Goal: Task Accomplishment & Management: Use online tool/utility

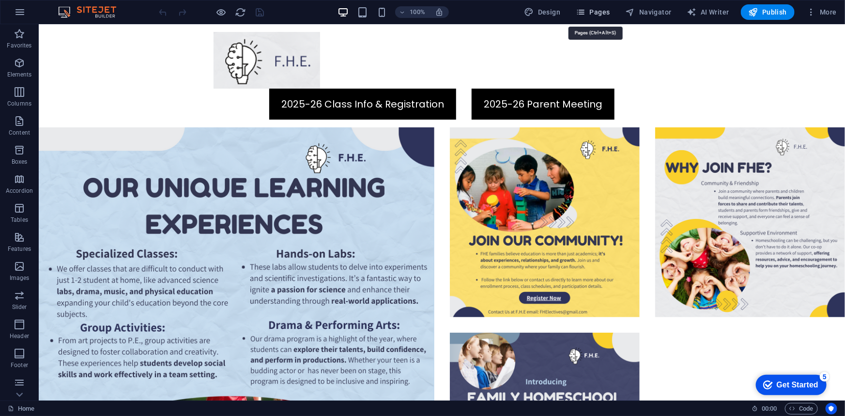
click at [591, 14] on span "Pages" at bounding box center [593, 12] width 34 height 10
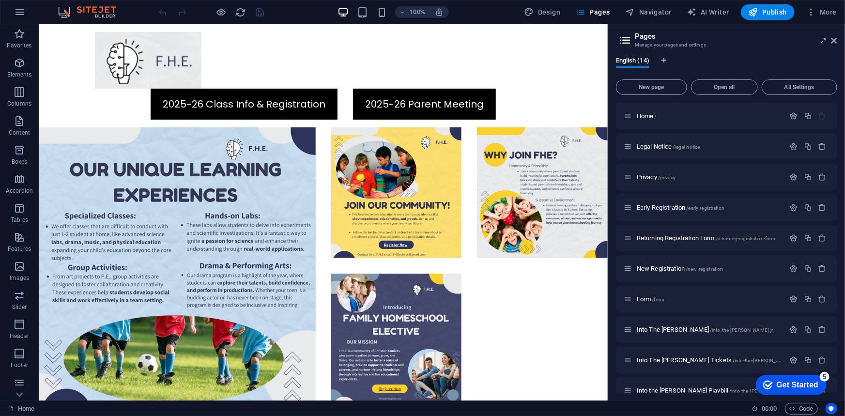
scroll to position [137, 0]
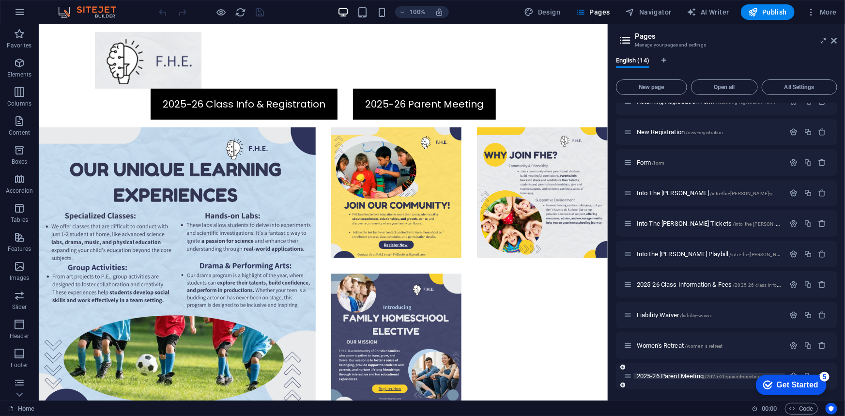
click at [680, 378] on span "2025-26 Parent Meeting /2025-26-parent-meeting" at bounding box center [699, 375] width 124 height 7
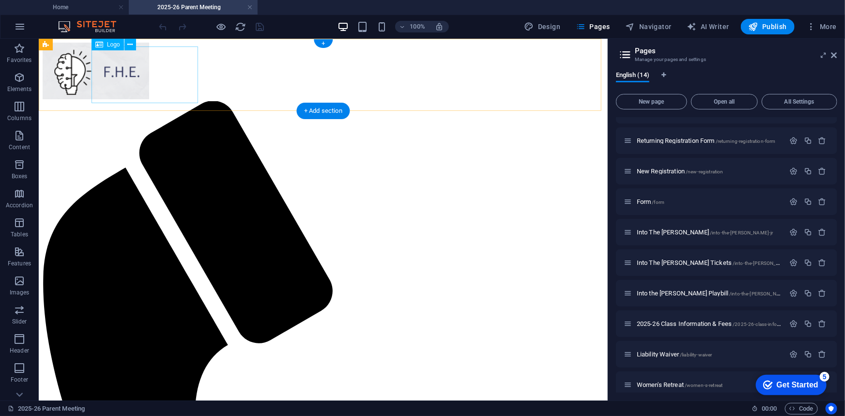
scroll to position [0, 0]
click at [141, 65] on div at bounding box center [322, 71] width 561 height 59
click at [108, 43] on span "Logo" at bounding box center [113, 45] width 13 height 6
select select "px"
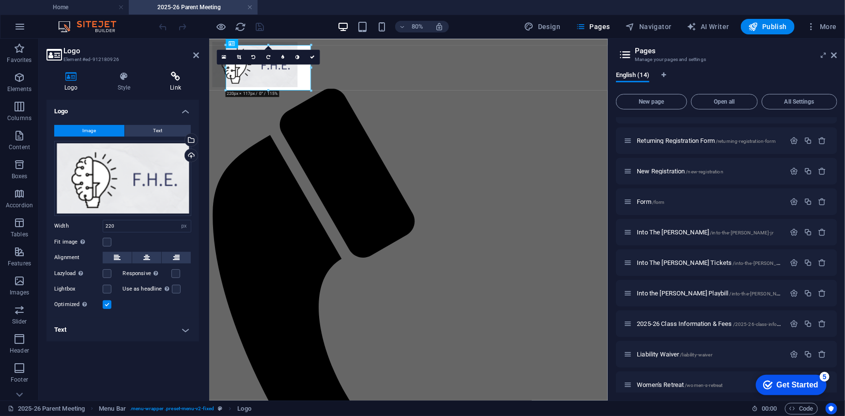
click at [184, 83] on h4 "Link" at bounding box center [175, 82] width 47 height 20
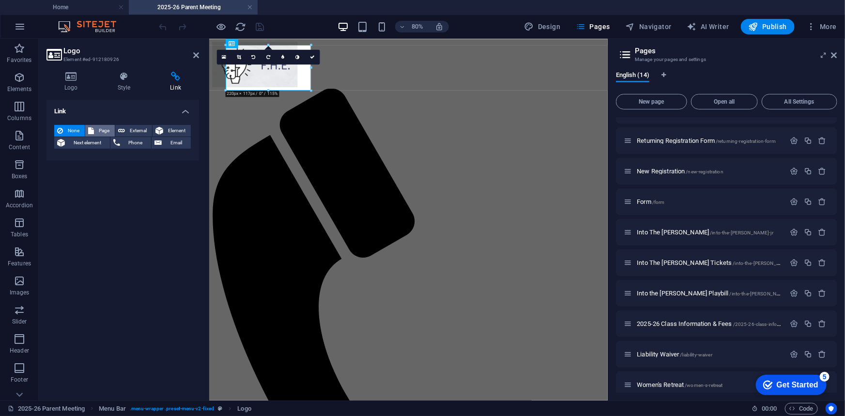
click at [94, 130] on button "Page" at bounding box center [100, 131] width 30 height 12
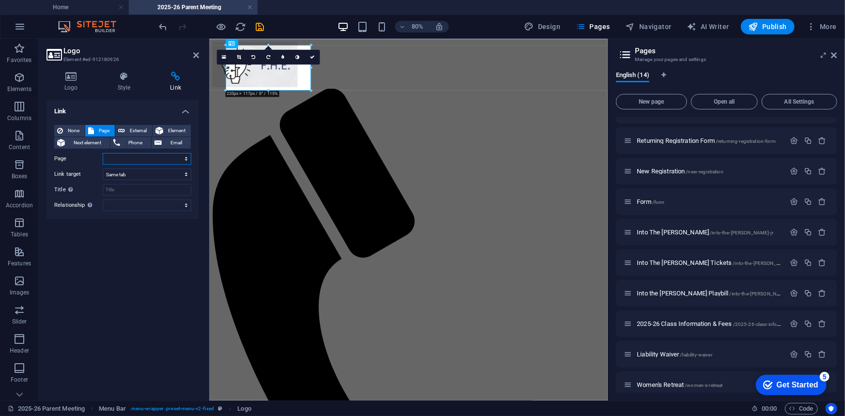
click at [142, 161] on select "Home Legal Notice Privacy Early Registration Returning Registration Form New Re…" at bounding box center [147, 159] width 89 height 12
select select "0"
click at [103, 153] on select "Home Legal Notice Privacy Early Registration Returning Registration Form New Re…" at bounding box center [147, 159] width 89 height 12
click at [257, 28] on icon "save" at bounding box center [260, 26] width 11 height 11
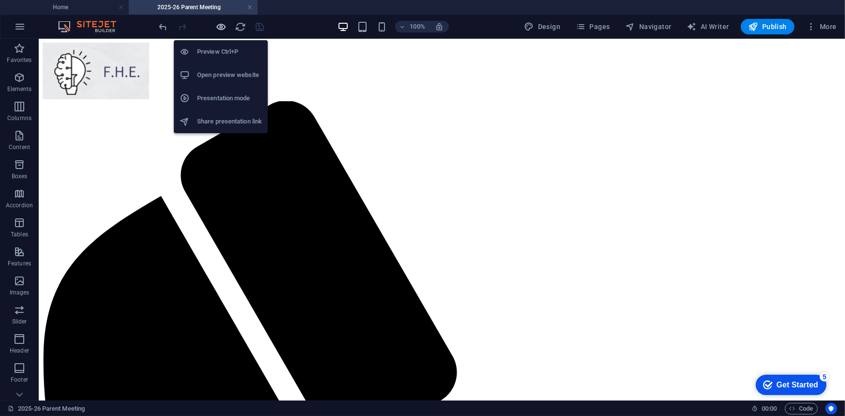
click at [221, 26] on icon "button" at bounding box center [221, 26] width 11 height 11
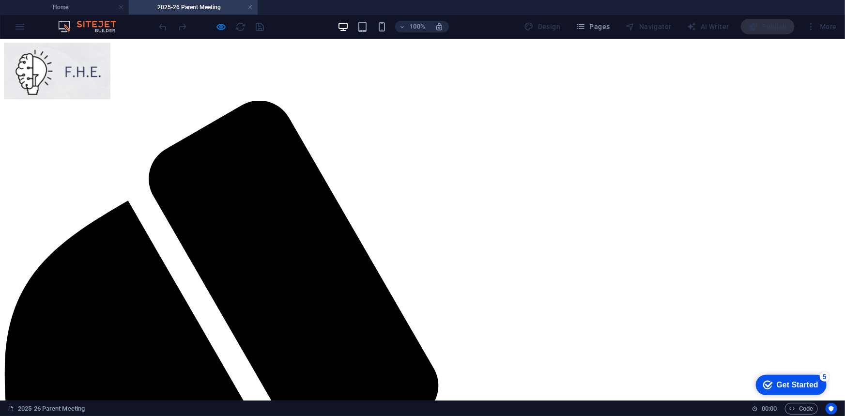
click at [110, 78] on img at bounding box center [57, 70] width 107 height 57
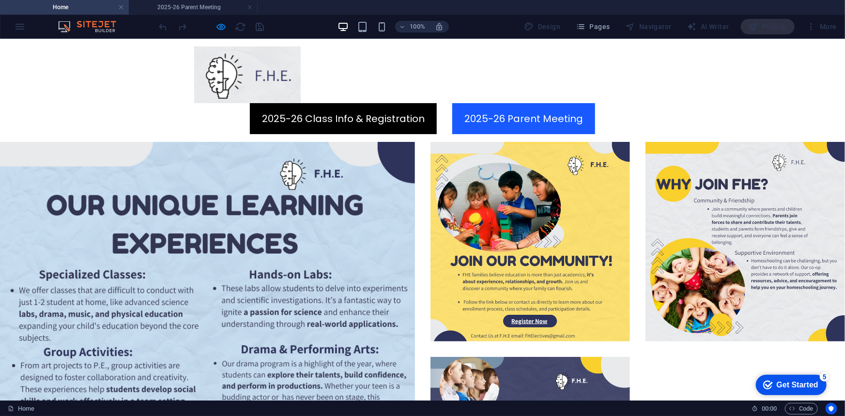
click at [583, 103] on link "2025-26 Parent Meeting" at bounding box center [523, 118] width 143 height 31
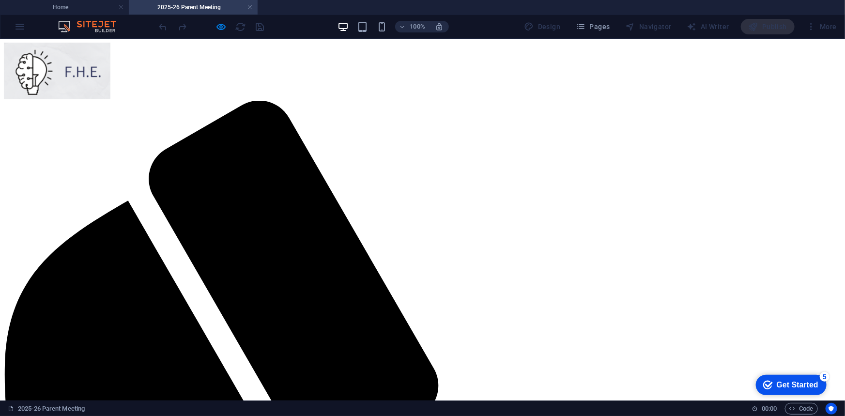
click at [110, 85] on img at bounding box center [57, 70] width 107 height 57
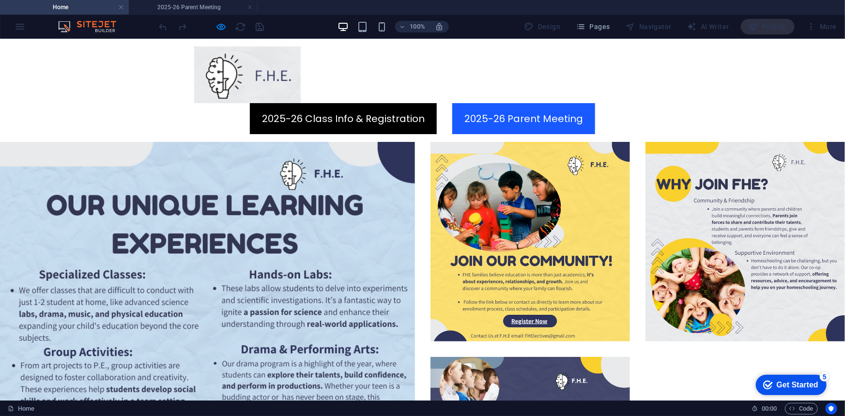
click at [564, 103] on link "2025-26 Parent Meeting" at bounding box center [523, 118] width 143 height 31
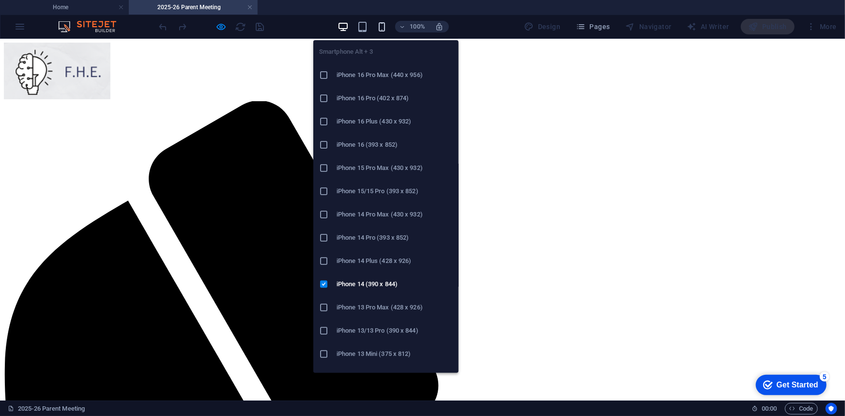
click at [384, 31] on icon "button" at bounding box center [381, 26] width 11 height 11
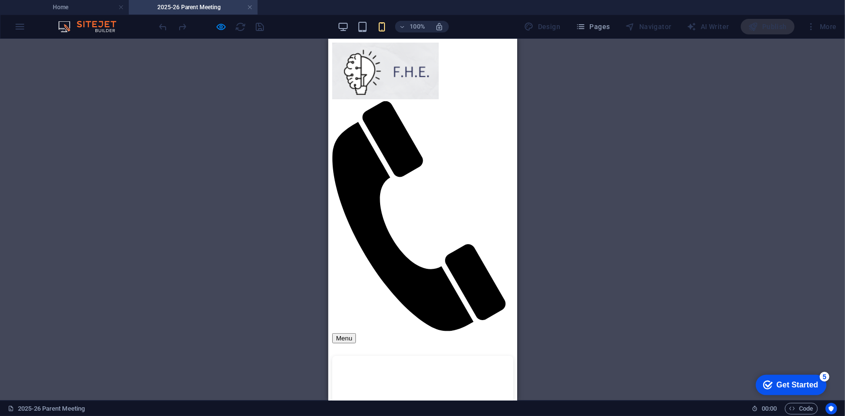
click at [213, 29] on div at bounding box center [211, 26] width 108 height 15
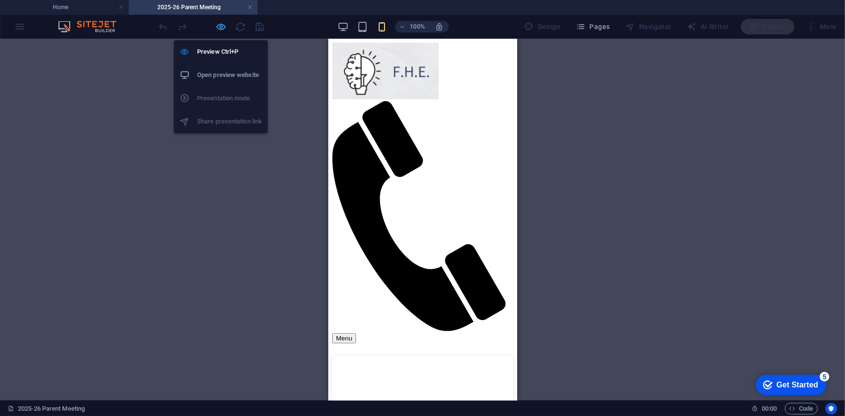
click at [222, 28] on icon "button" at bounding box center [221, 26] width 11 height 11
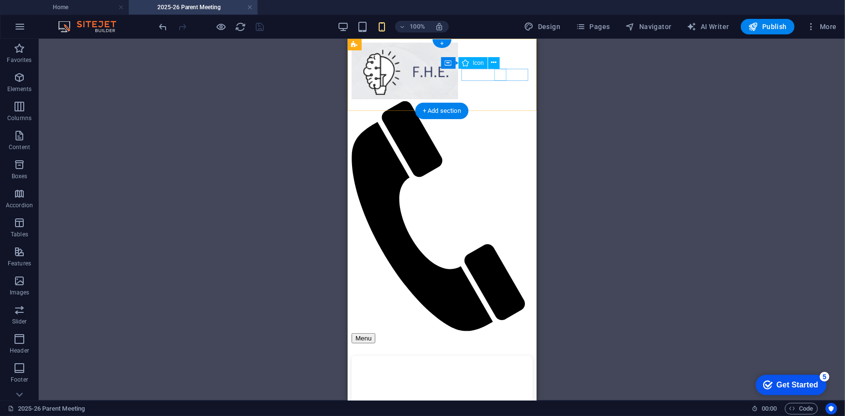
click at [497, 101] on figure at bounding box center [437, 217] width 173 height 232
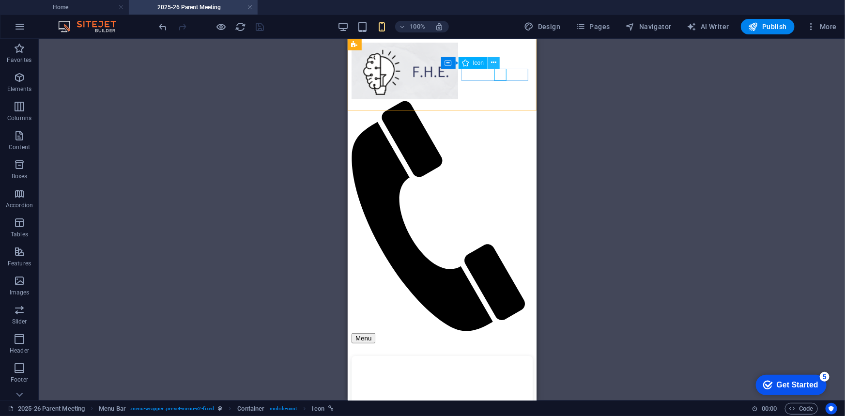
click at [497, 62] on button at bounding box center [494, 63] width 12 height 12
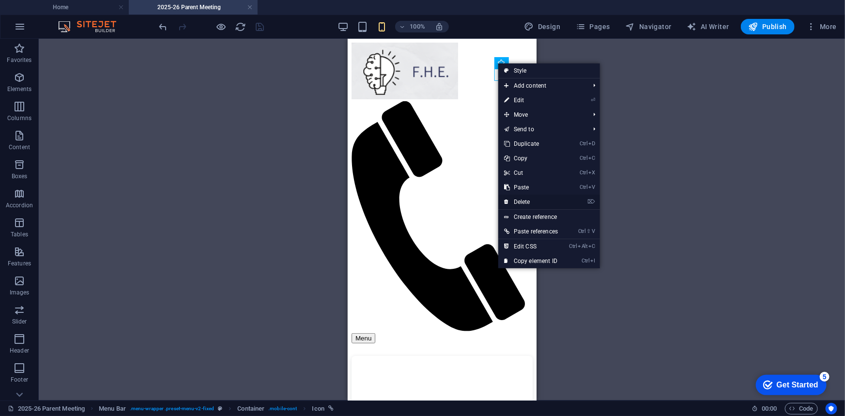
click at [539, 203] on link "⌦ Delete" at bounding box center [530, 202] width 65 height 15
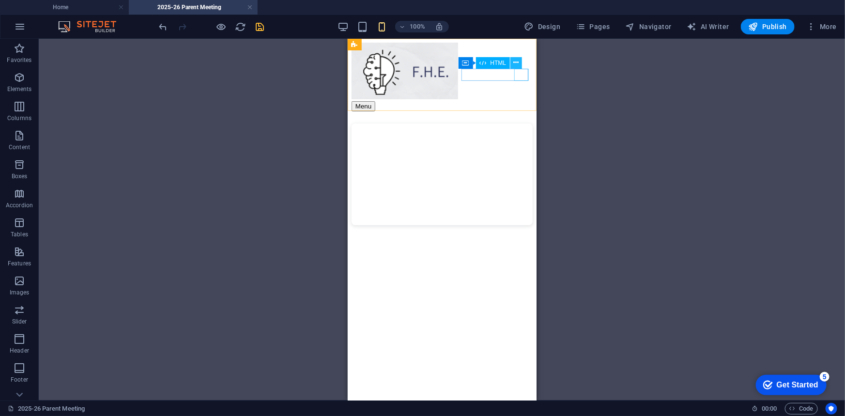
click at [518, 61] on icon at bounding box center [516, 63] width 5 height 10
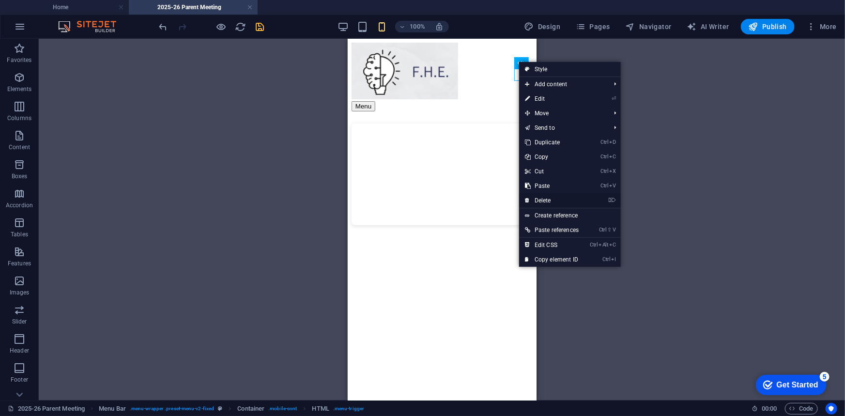
click at [558, 201] on link "⌦ Delete" at bounding box center [551, 200] width 65 height 15
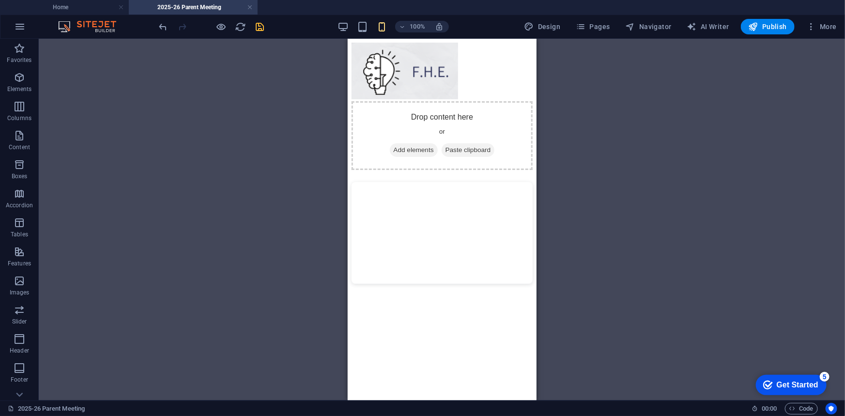
click at [630, 244] on div "HTML Container Menu Bar Logo Container Icon Container HTML Placeholder" at bounding box center [442, 220] width 806 height 362
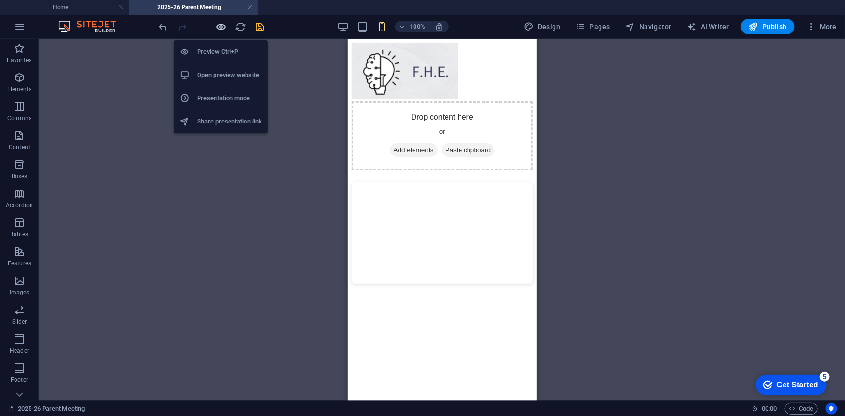
click at [216, 29] on icon "button" at bounding box center [221, 26] width 11 height 11
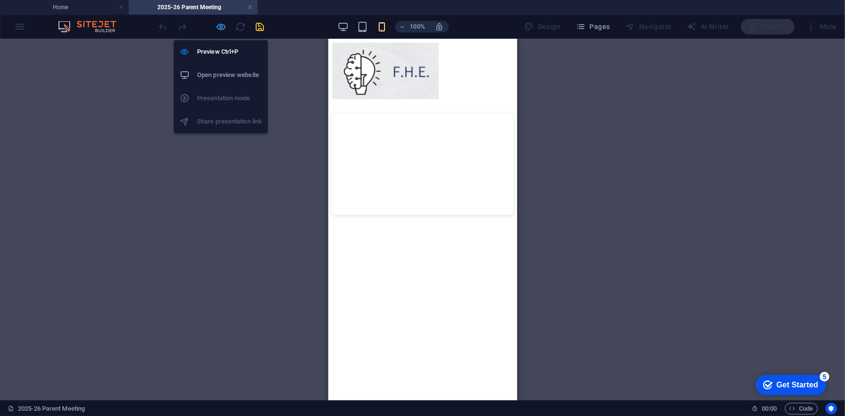
click at [221, 28] on icon "button" at bounding box center [221, 26] width 11 height 11
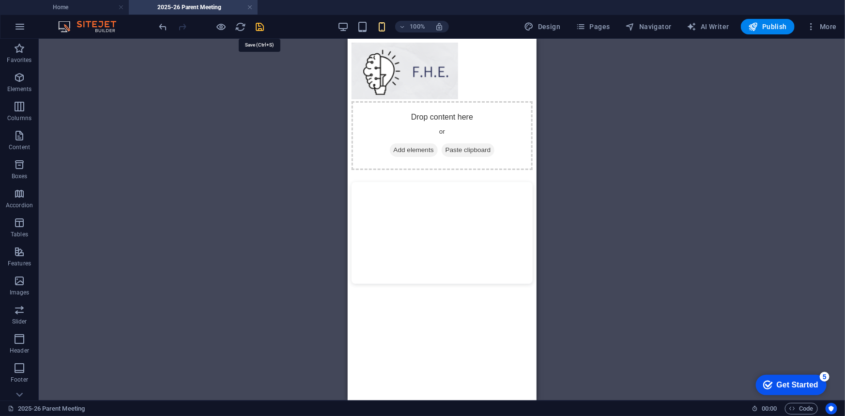
click at [256, 26] on icon "save" at bounding box center [260, 26] width 11 height 11
click at [764, 23] on span "Publish" at bounding box center [768, 27] width 38 height 10
